Goal: Navigation & Orientation: Find specific page/section

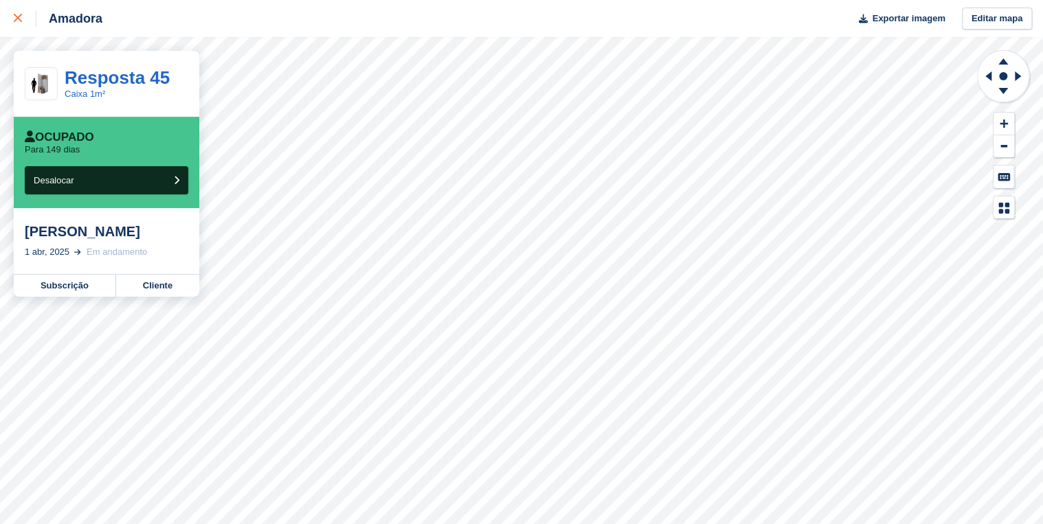
click at [19, 19] on icon at bounding box center [18, 18] width 8 height 8
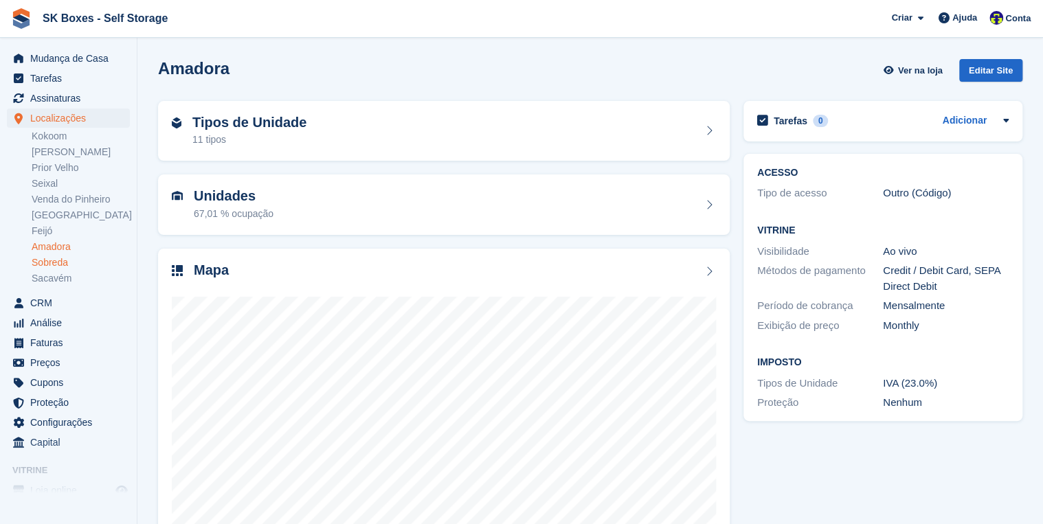
click at [57, 262] on link "Sobreda" at bounding box center [81, 262] width 98 height 13
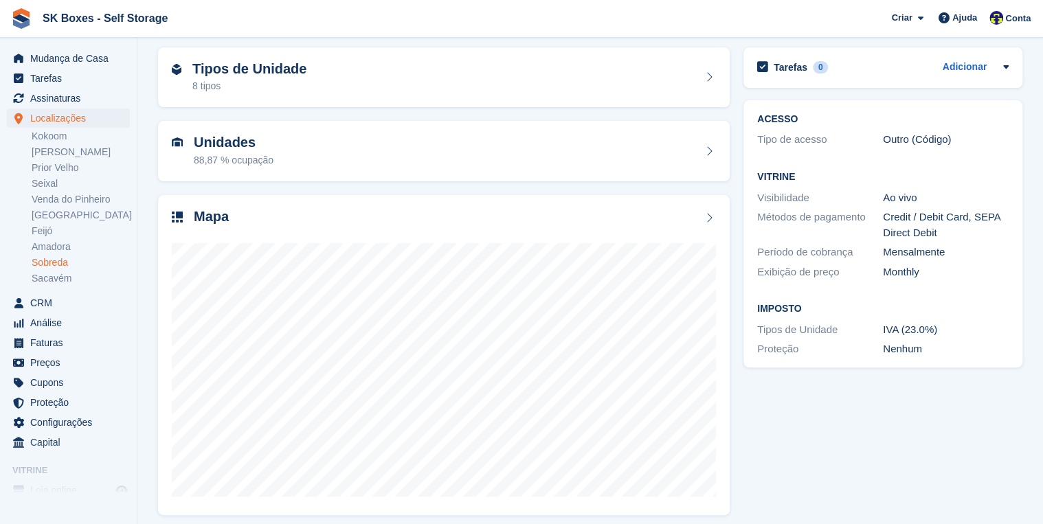
scroll to position [55, 0]
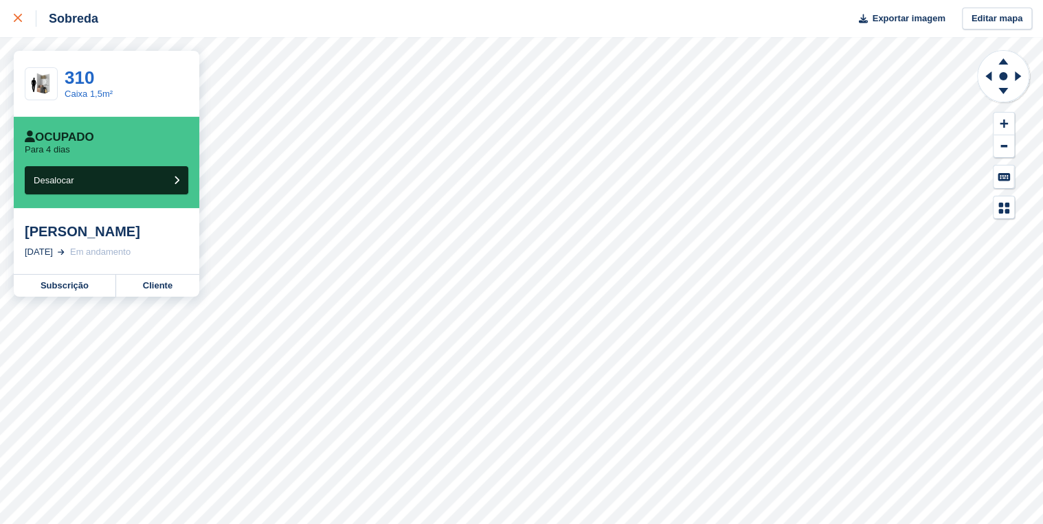
click at [16, 18] on icon at bounding box center [18, 18] width 8 height 8
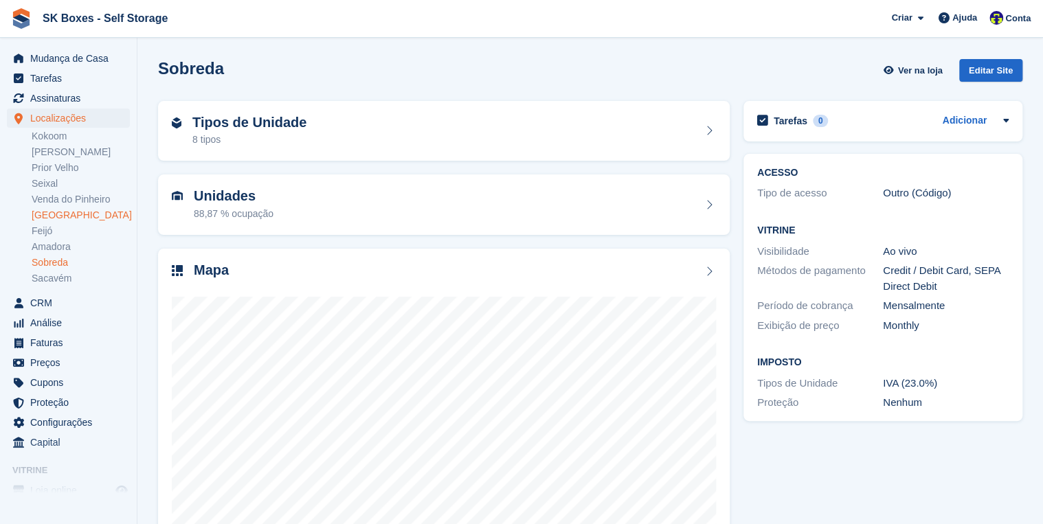
click at [54, 214] on link "[GEOGRAPHIC_DATA]" at bounding box center [81, 215] width 98 height 13
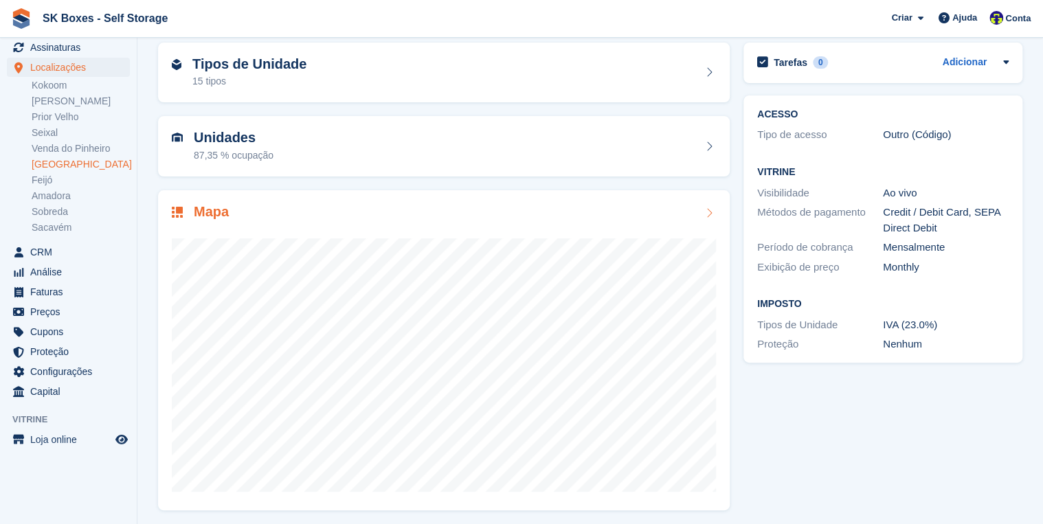
scroll to position [61, 0]
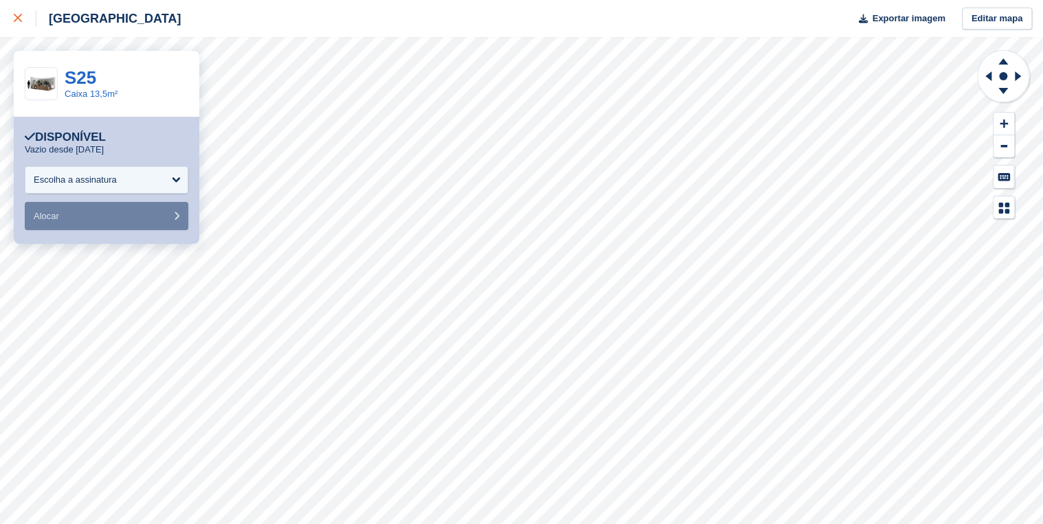
click at [25, 19] on div at bounding box center [25, 18] width 23 height 16
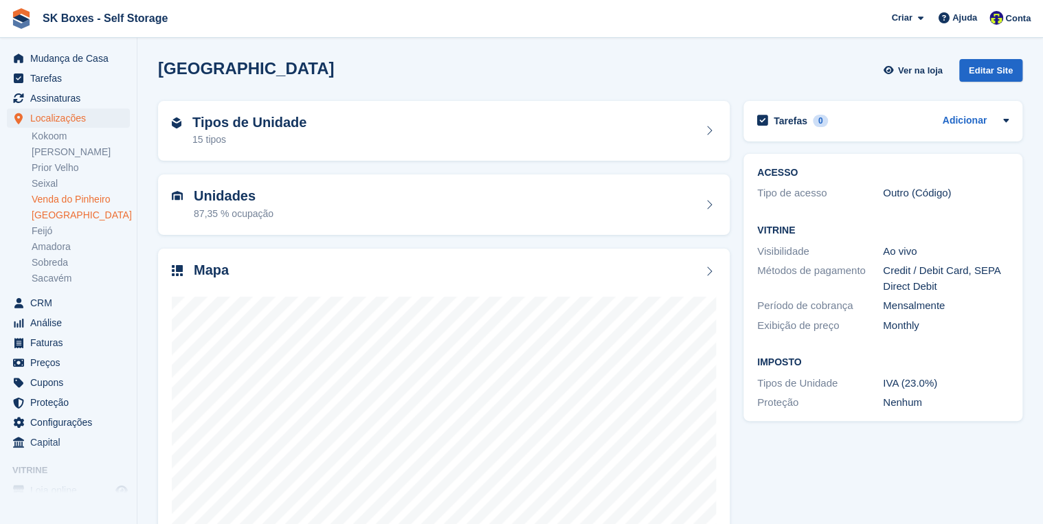
click at [60, 198] on link "Venda do Pinheiro" at bounding box center [81, 199] width 98 height 13
